Goal: Information Seeking & Learning: Learn about a topic

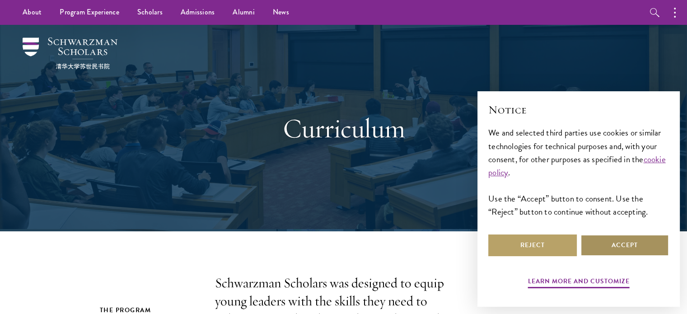
click at [649, 249] on button "Accept" at bounding box center [624, 245] width 89 height 22
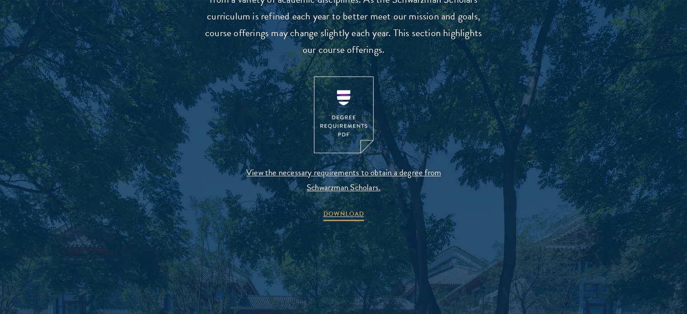
scroll to position [1125, 0]
